Goal: Information Seeking & Learning: Learn about a topic

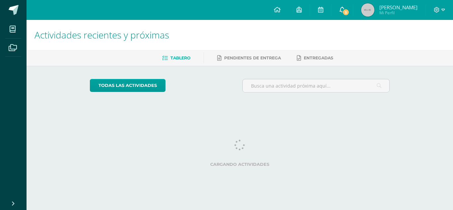
click at [345, 14] on link "5" at bounding box center [341, 10] width 21 height 20
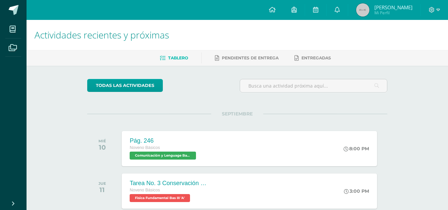
click at [198, 120] on div "SEPTIEMBRE MIÉ 10 Pág. 246 Noveno Básicos Comunicación y Lenguage Bas III 'A' 8…" at bounding box center [237, 140] width 300 height 53
click at [192, 142] on div "Pág. 246" at bounding box center [163, 140] width 69 height 7
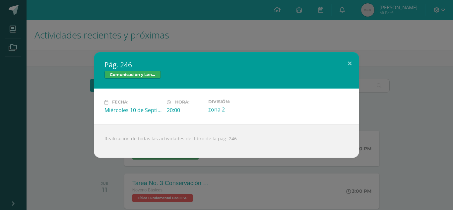
click at [80, 135] on div "Pág. 246 Comunicación y Lenguage Bas III Fecha: [DATE] Hora: 20:00 División:" at bounding box center [226, 104] width 447 height 105
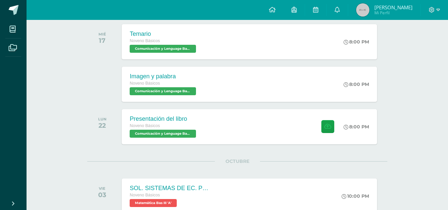
scroll to position [238, 0]
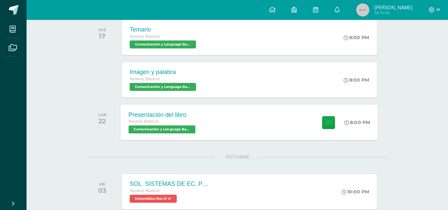
click at [176, 116] on div "Presentación del libro" at bounding box center [163, 114] width 69 height 7
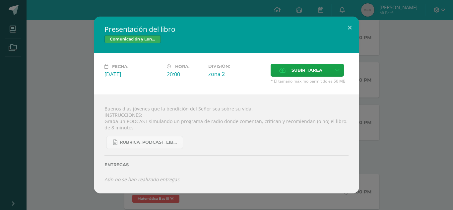
click at [86, 128] on div "Presentación del libro Comunicación y Lenguage Bas III Fecha: [DATE] Hora: 20:0…" at bounding box center [226, 105] width 447 height 177
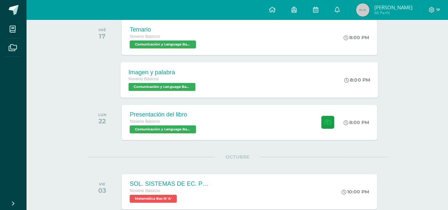
click at [206, 76] on div "Imagen y palabra Noveno Básicos Comunicación y Lenguage Bas III 'A' 8:00 PM Ima…" at bounding box center [250, 79] width 258 height 35
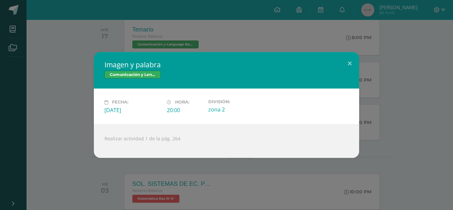
click at [85, 126] on div "Imagen y palabra Comunicación y Lenguage Bas III Fecha: [DATE] Hora: 20:00 Divi…" at bounding box center [226, 104] width 447 height 105
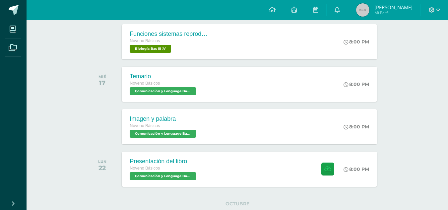
scroll to position [191, 0]
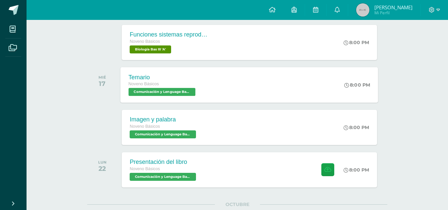
click at [154, 86] on span "Noveno Básicos" at bounding box center [144, 84] width 30 height 5
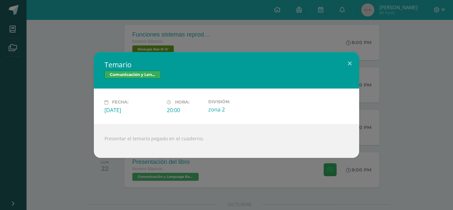
click at [70, 123] on div "Temario Comunicación y Lenguage Bas III Fecha: [DATE] Hora: 20:00 División:" at bounding box center [226, 104] width 447 height 105
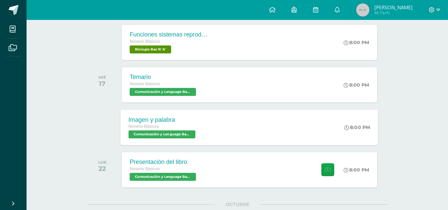
click at [158, 121] on div "Imagen y palabra" at bounding box center [163, 119] width 69 height 7
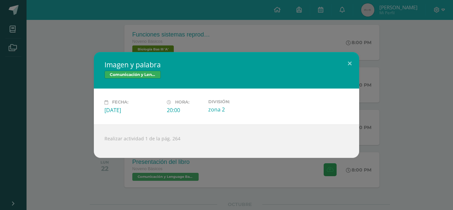
click at [87, 150] on div "Imagen y palabra Comunicación y Lenguage Bas III Fecha: [DATE] Hora: 20:00 Divi…" at bounding box center [226, 104] width 447 height 105
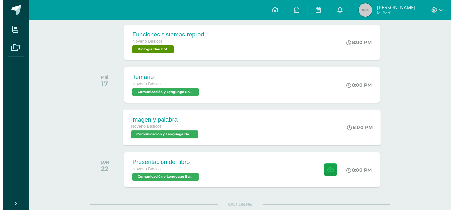
scroll to position [0, 0]
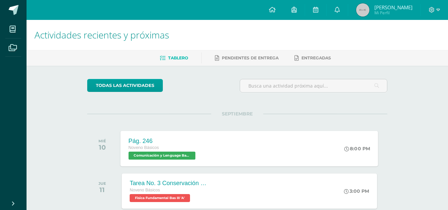
click at [165, 150] on div "Noveno Básicos" at bounding box center [163, 147] width 69 height 7
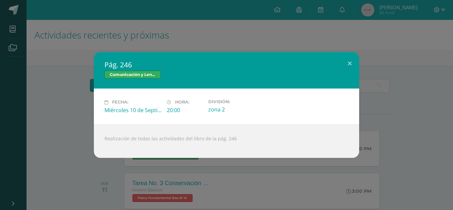
click at [74, 109] on div "Pág. 246 Comunicación y Lenguage Bas III Fecha: [DATE] Hora: 20:00 División:" at bounding box center [226, 104] width 447 height 105
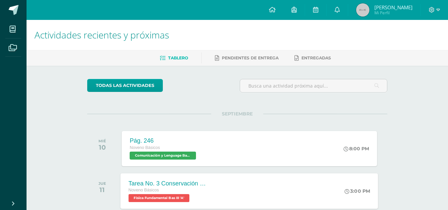
click at [212, 180] on div "Tarea No. 3 Conservación de la Energía Noveno Básicos Física Fundamental Bas II…" at bounding box center [169, 190] width 96 height 35
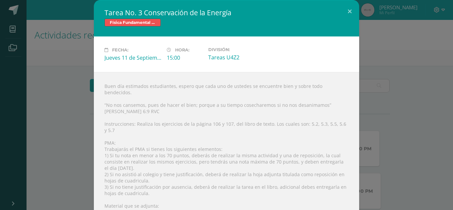
scroll to position [34, 0]
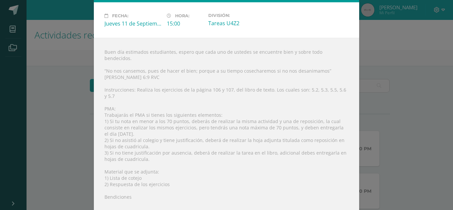
click at [376, 45] on div "Tarea No. 3 Conservación de la Energía Física Fundamental Bas III Fecha: [DATE]…" at bounding box center [226, 91] width 447 height 250
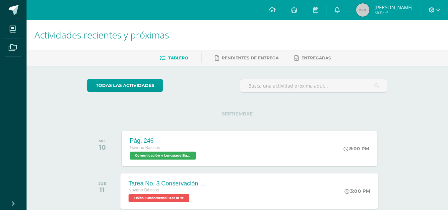
click at [167, 185] on div "Tarea No. 3 Conservación de la Energía" at bounding box center [169, 183] width 80 height 7
